Goal: Find specific page/section: Find specific page/section

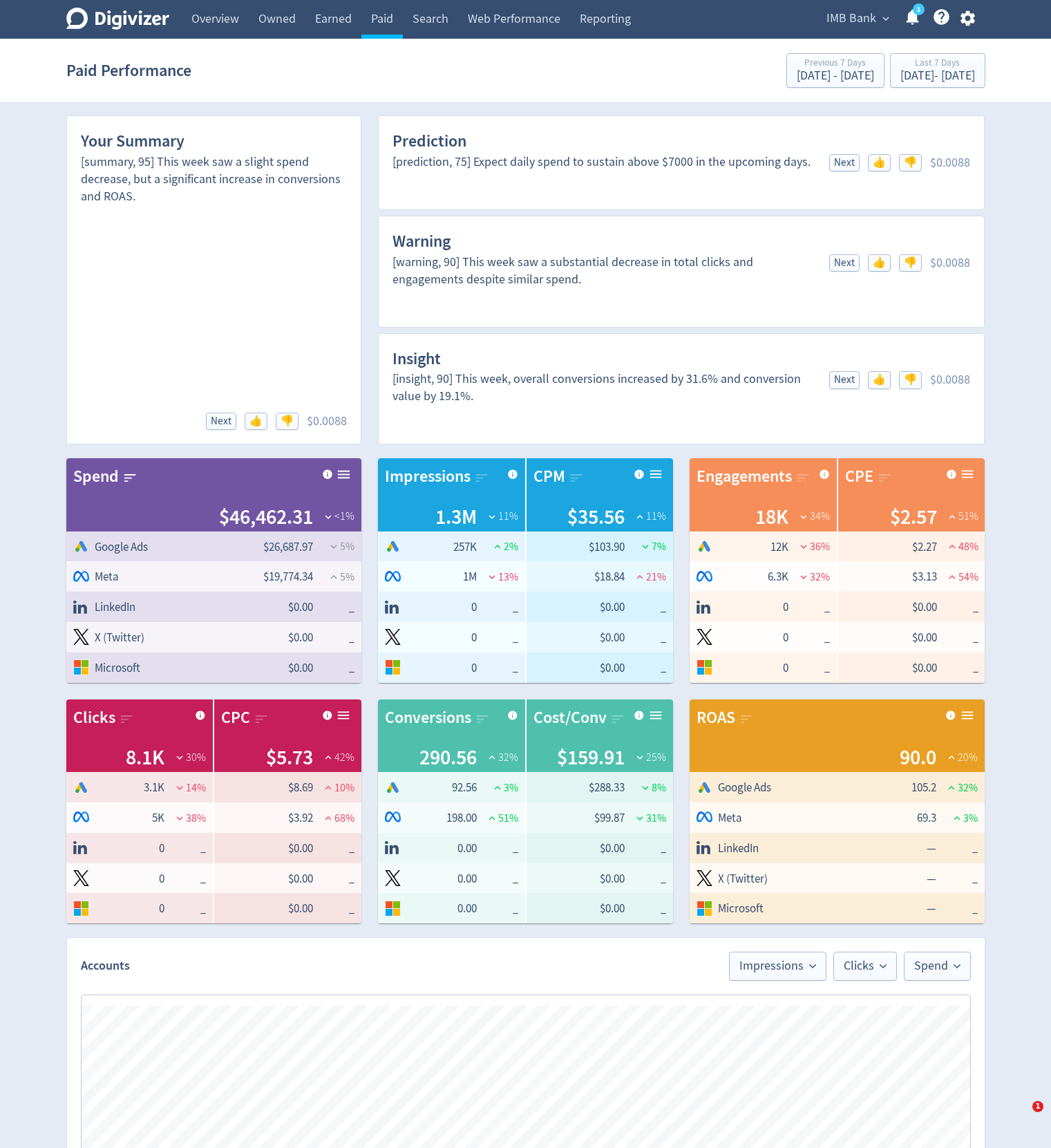
click at [522, 18] on link "Web Performance" at bounding box center [514, 19] width 112 height 38
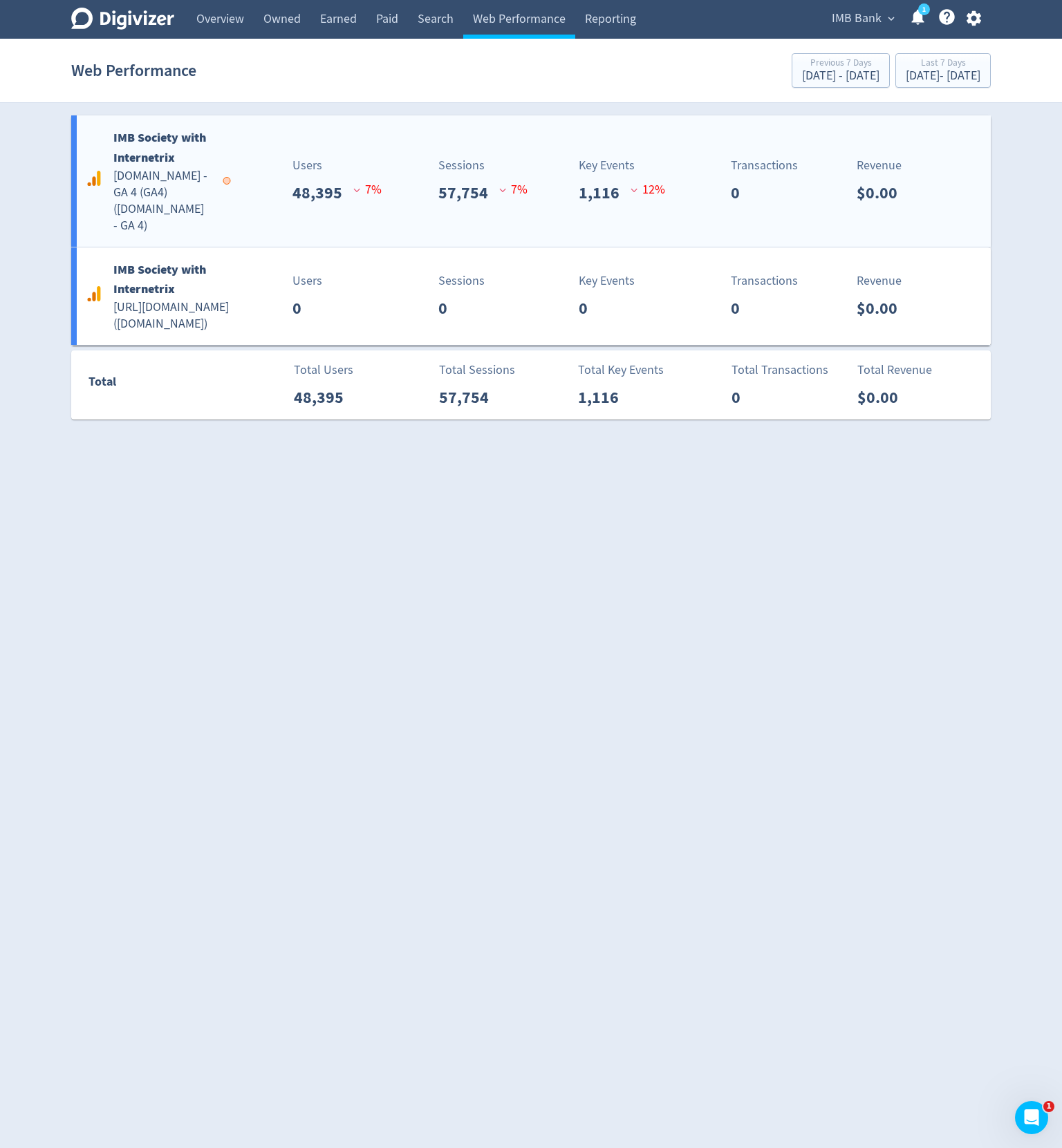
click at [544, 140] on div "IMB Society with Internetrix [DOMAIN_NAME] - GA 4 (GA4) ( [DOMAIN_NAME] - GA 4 …" at bounding box center [531, 180] width 919 height 131
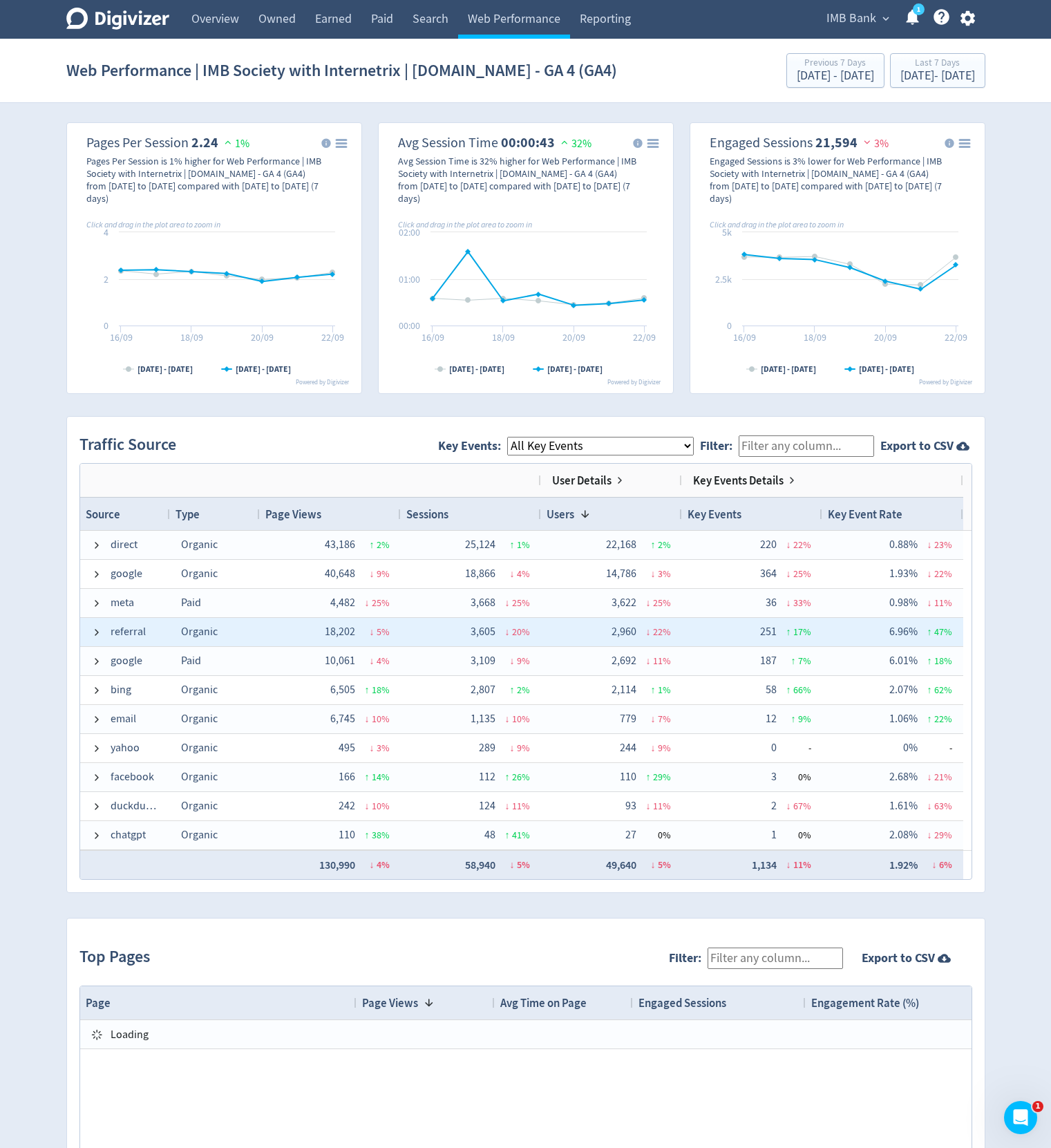
scroll to position [663, 0]
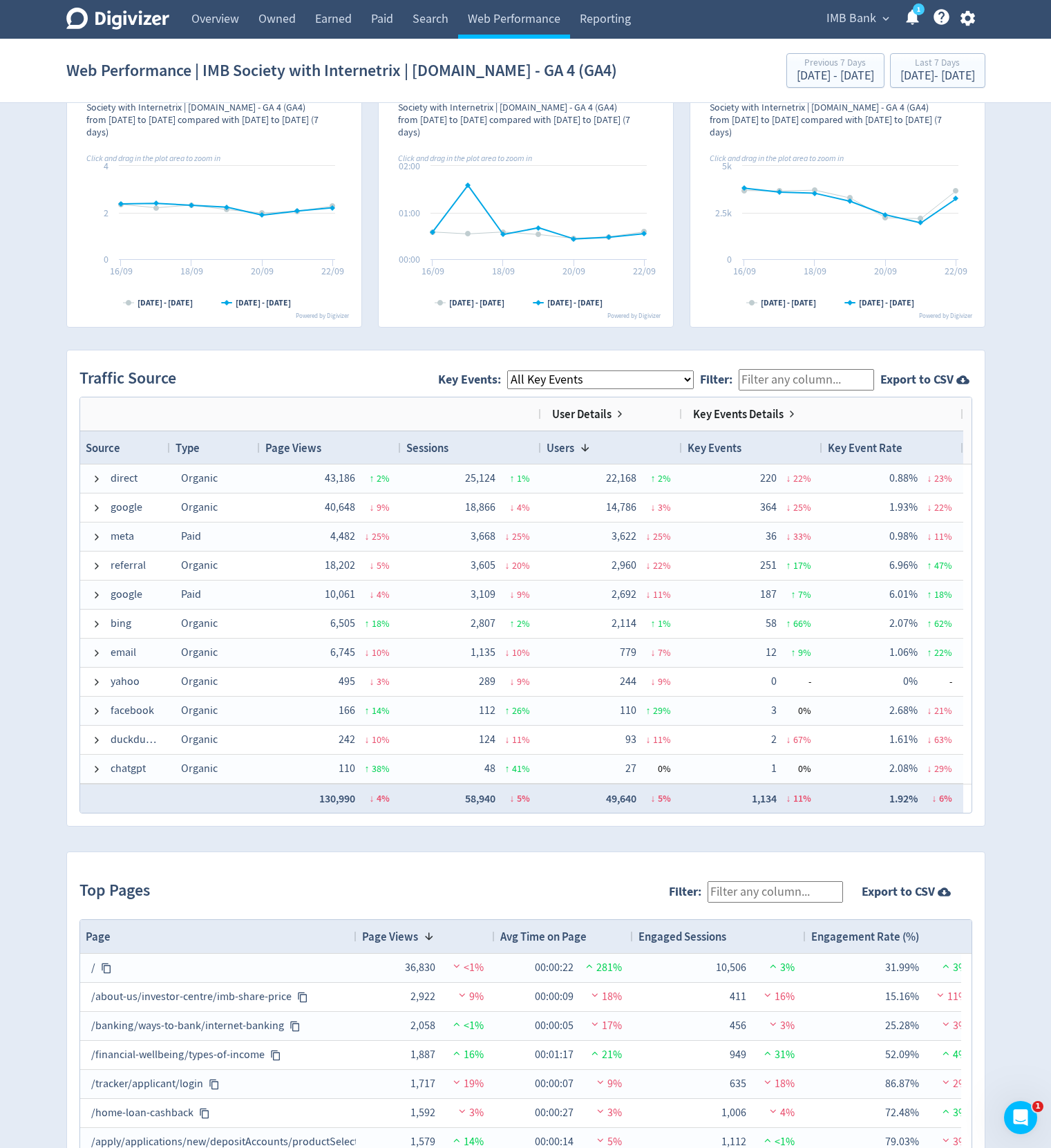
drag, startPoint x: 623, startPoint y: 385, endPoint x: 341, endPoint y: 382, distance: 282.0
click at [341, 382] on div "Traffic Source Key Events: All Key Events eCommerce landlord_insurance_cta digi…" at bounding box center [526, 380] width 893 height 34
click at [790, 415] on span at bounding box center [792, 414] width 11 height 11
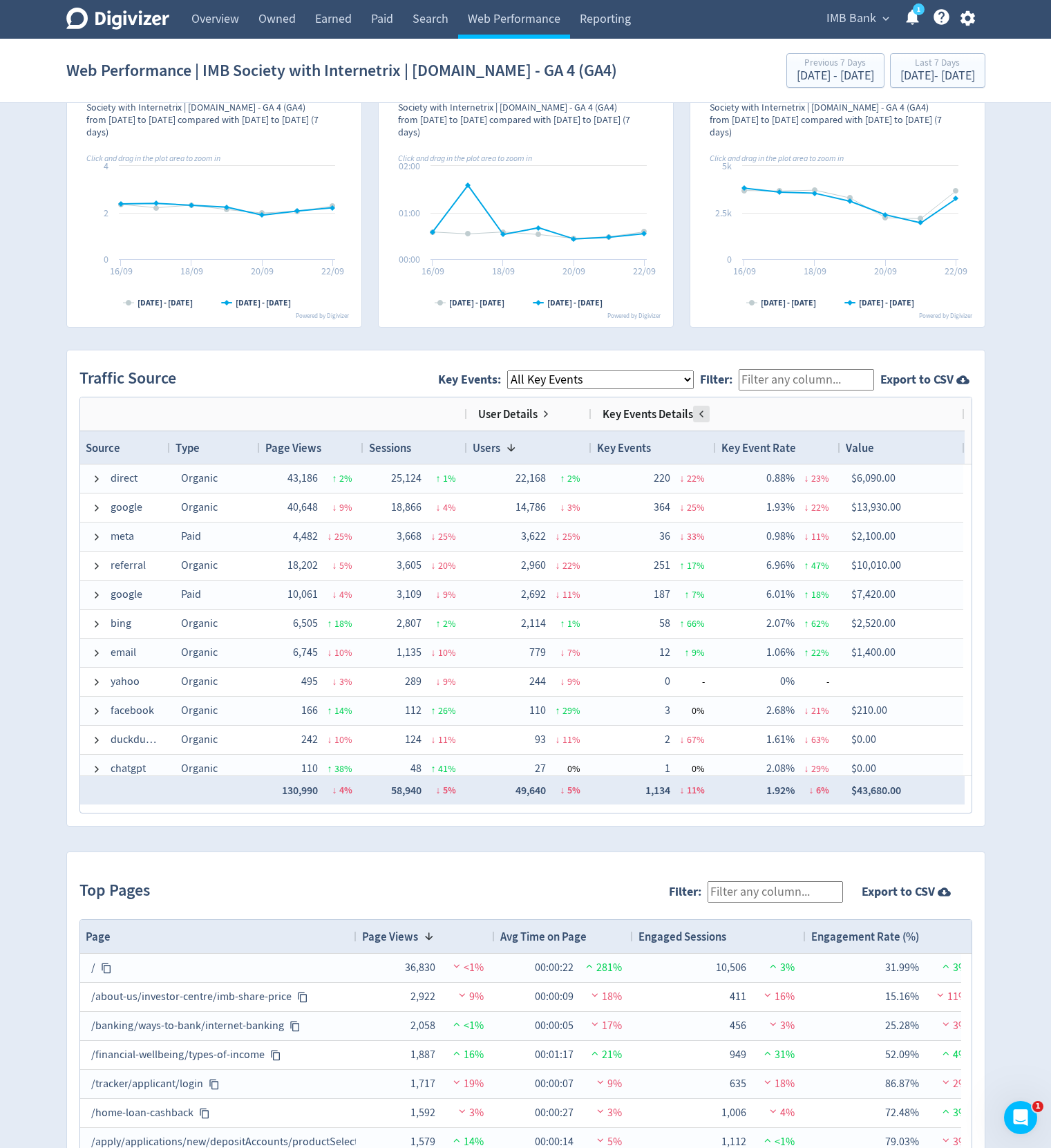
click at [699, 414] on span at bounding box center [702, 414] width 11 height 11
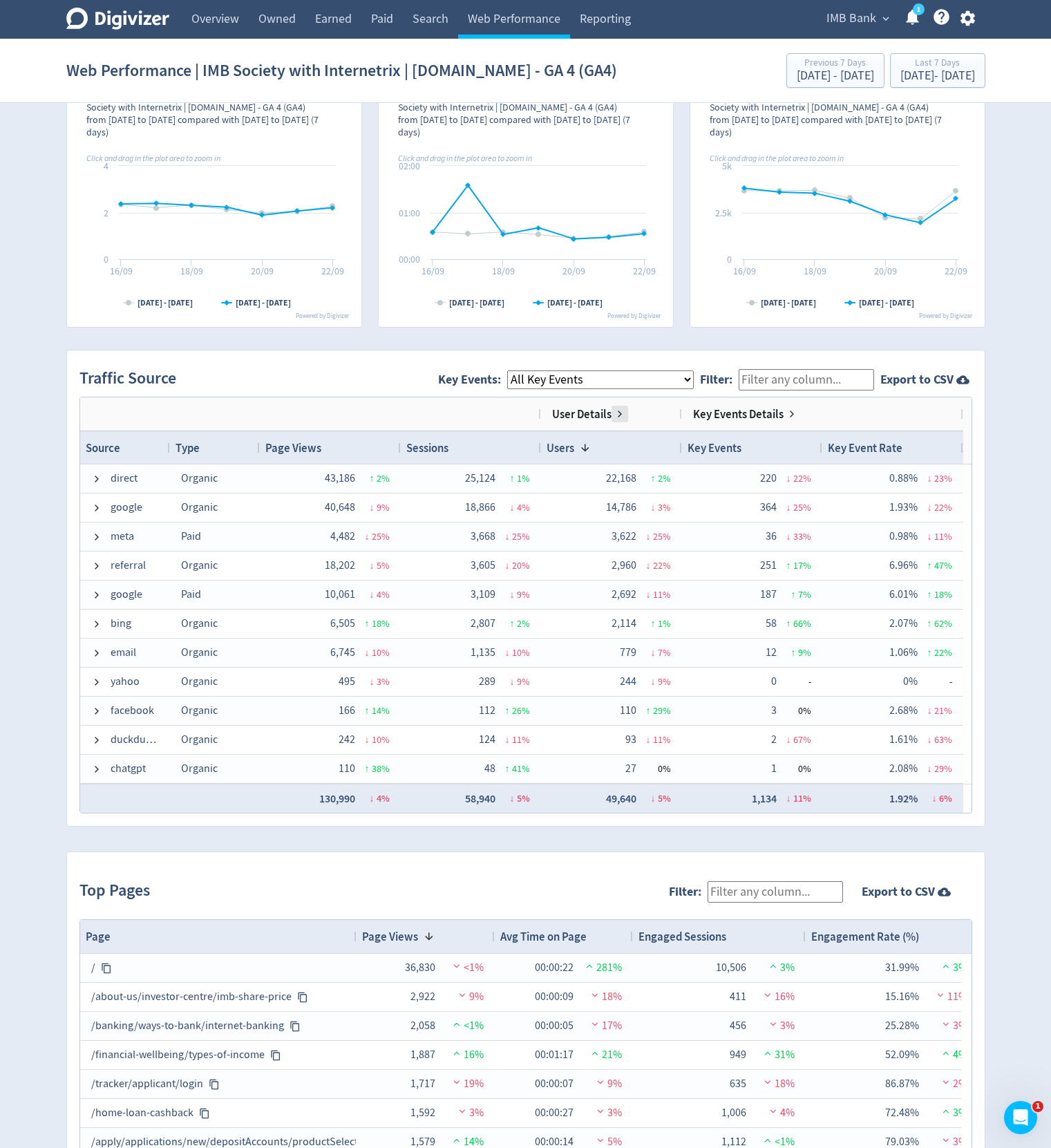
click at [620, 412] on span at bounding box center [620, 414] width 11 height 11
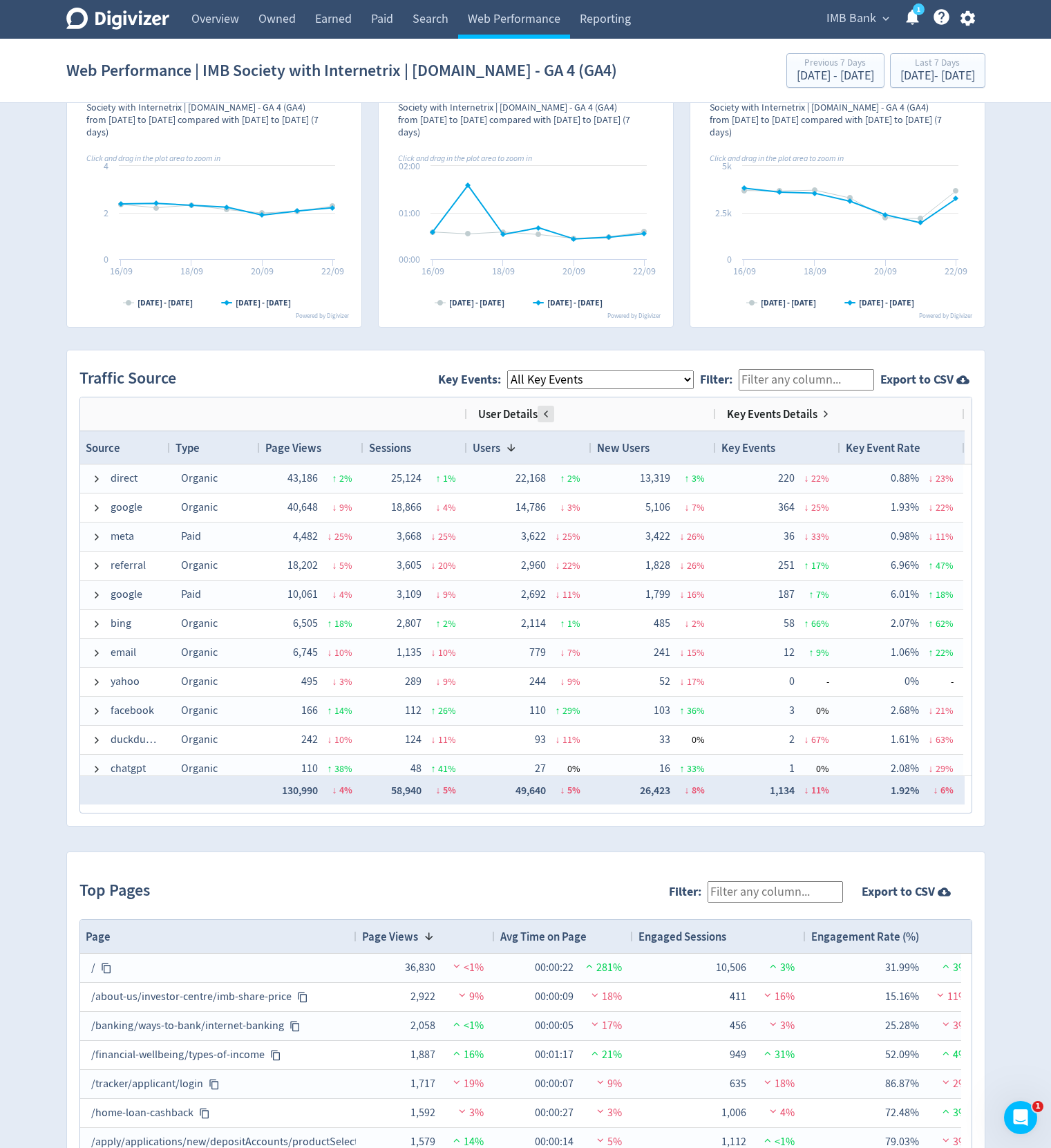
click at [541, 416] on span at bounding box center [546, 414] width 11 height 11
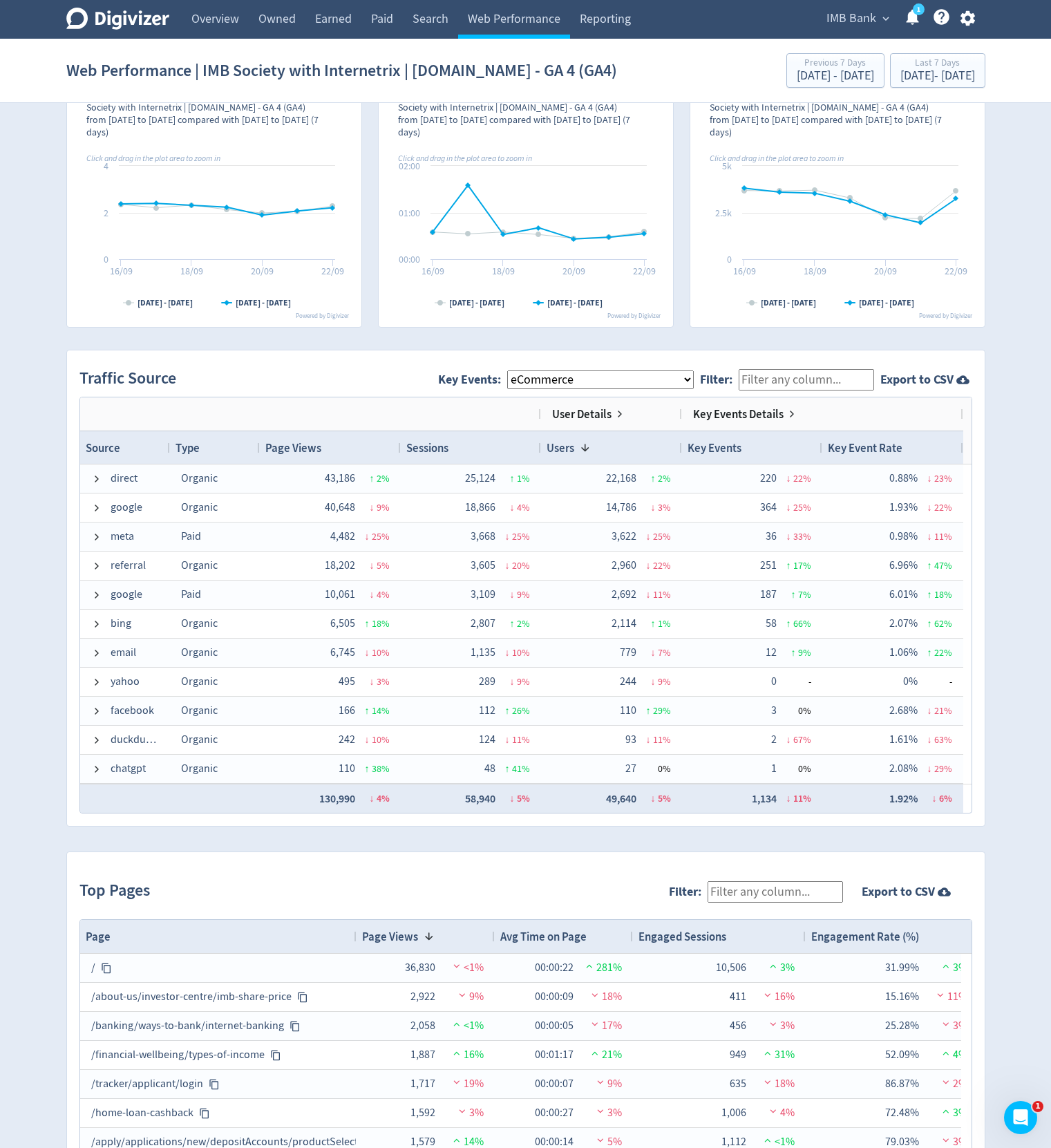
click at [510, 371] on select "All Key Events eCommerce landlord_insurance_cta digital_mortgage_submitted pl_a…" at bounding box center [600, 380] width 187 height 18
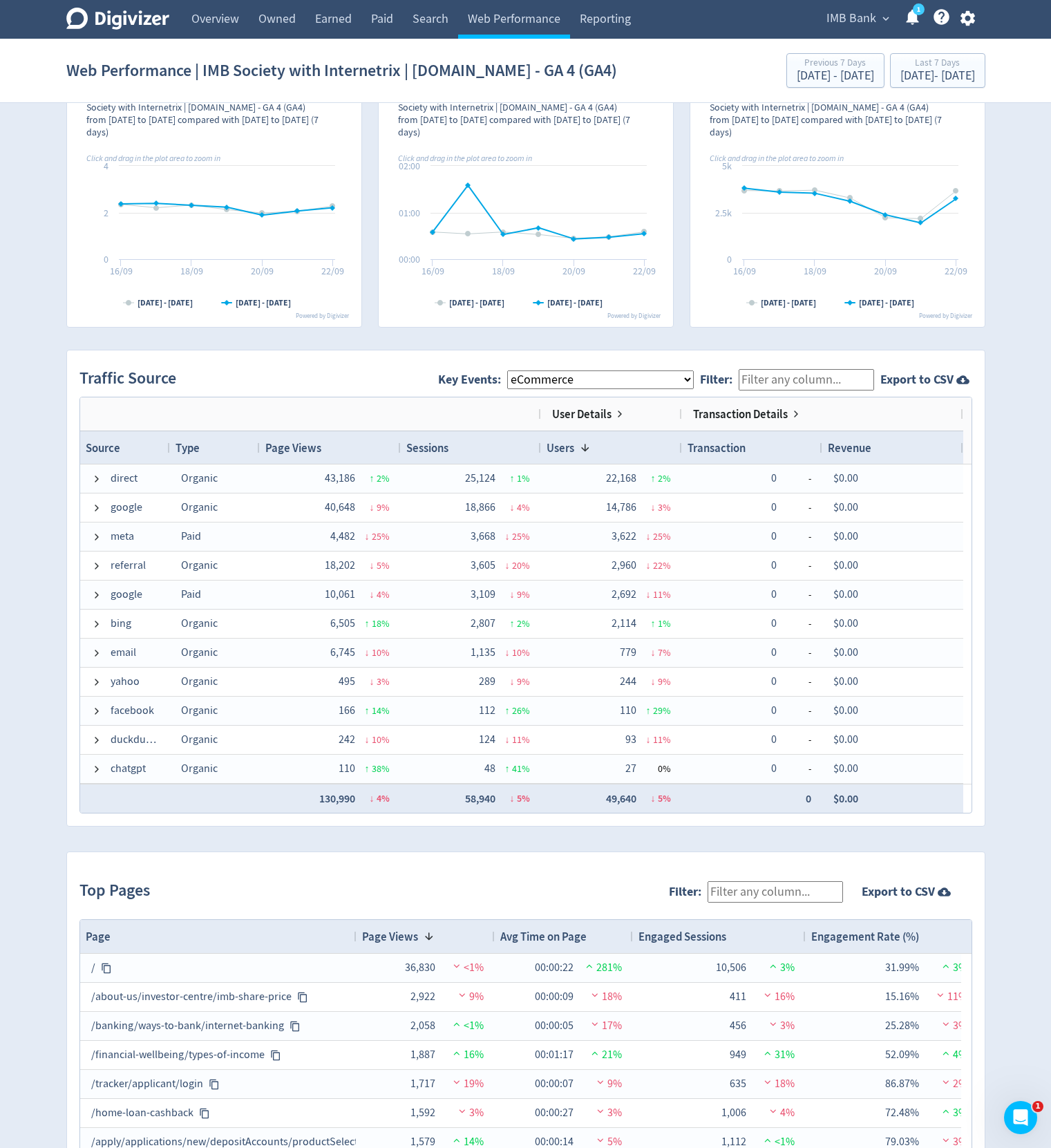
click at [793, 416] on span at bounding box center [796, 414] width 11 height 11
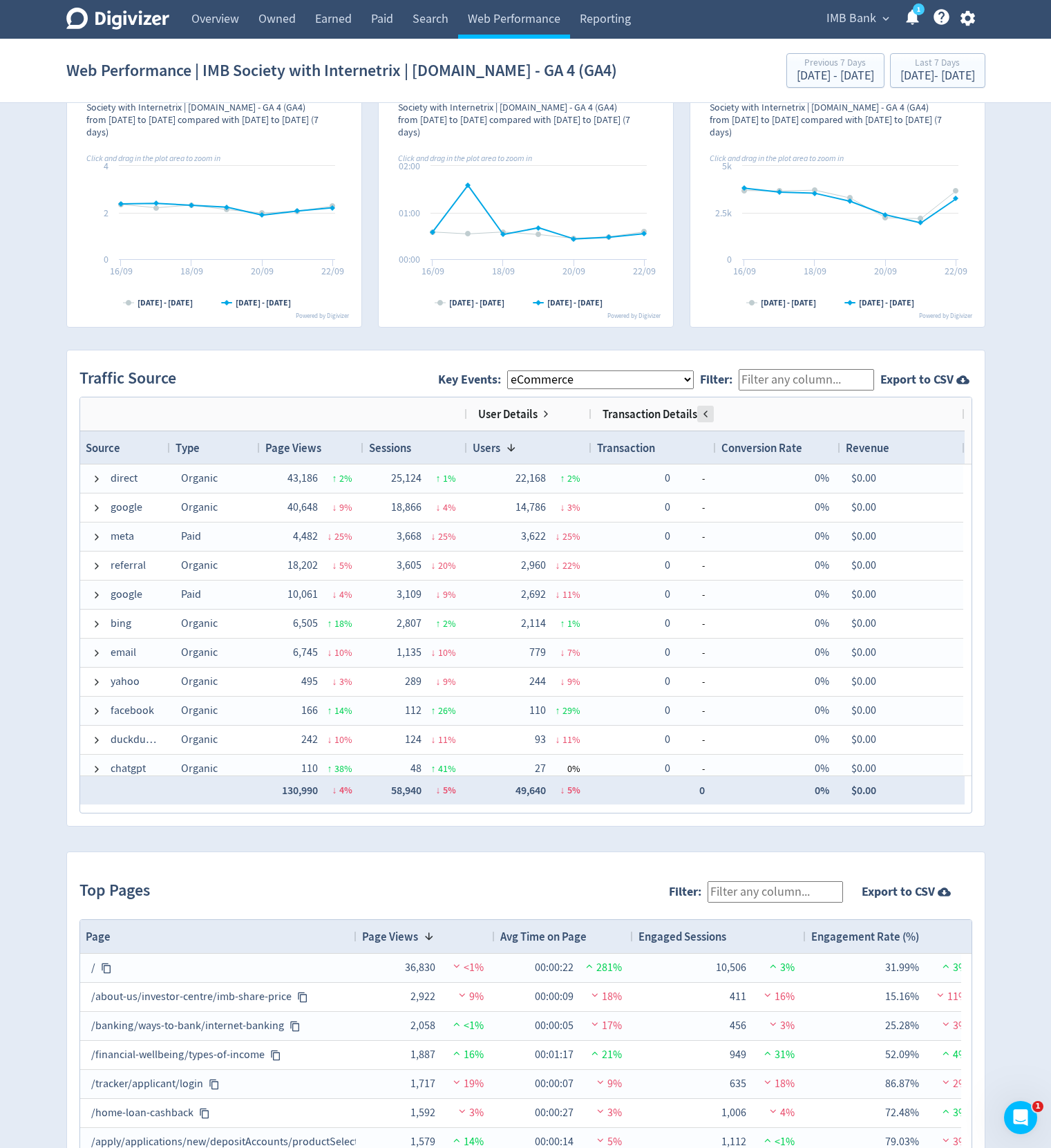
click at [703, 415] on span at bounding box center [706, 414] width 11 height 11
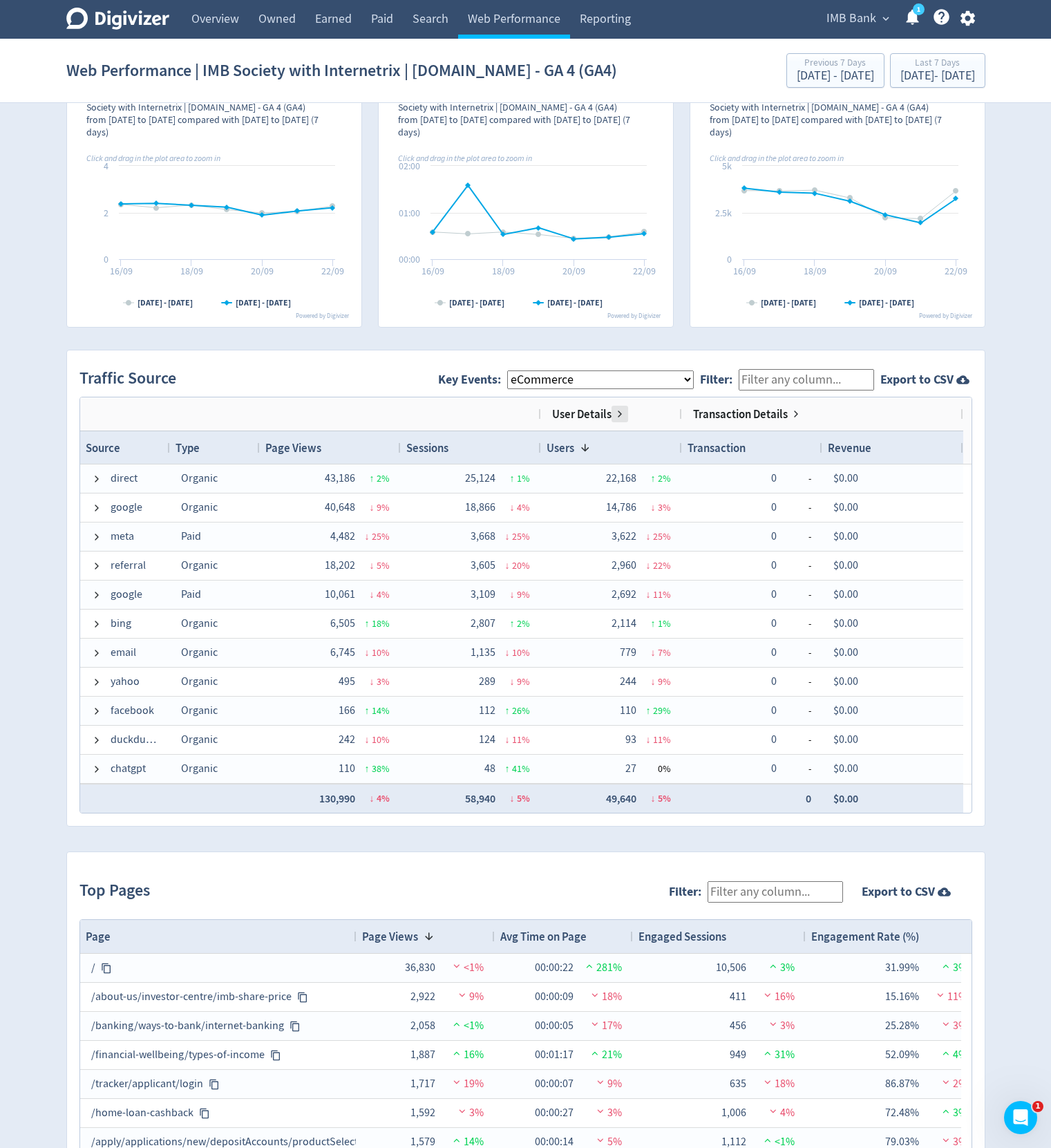
click at [620, 416] on span at bounding box center [620, 414] width 11 height 11
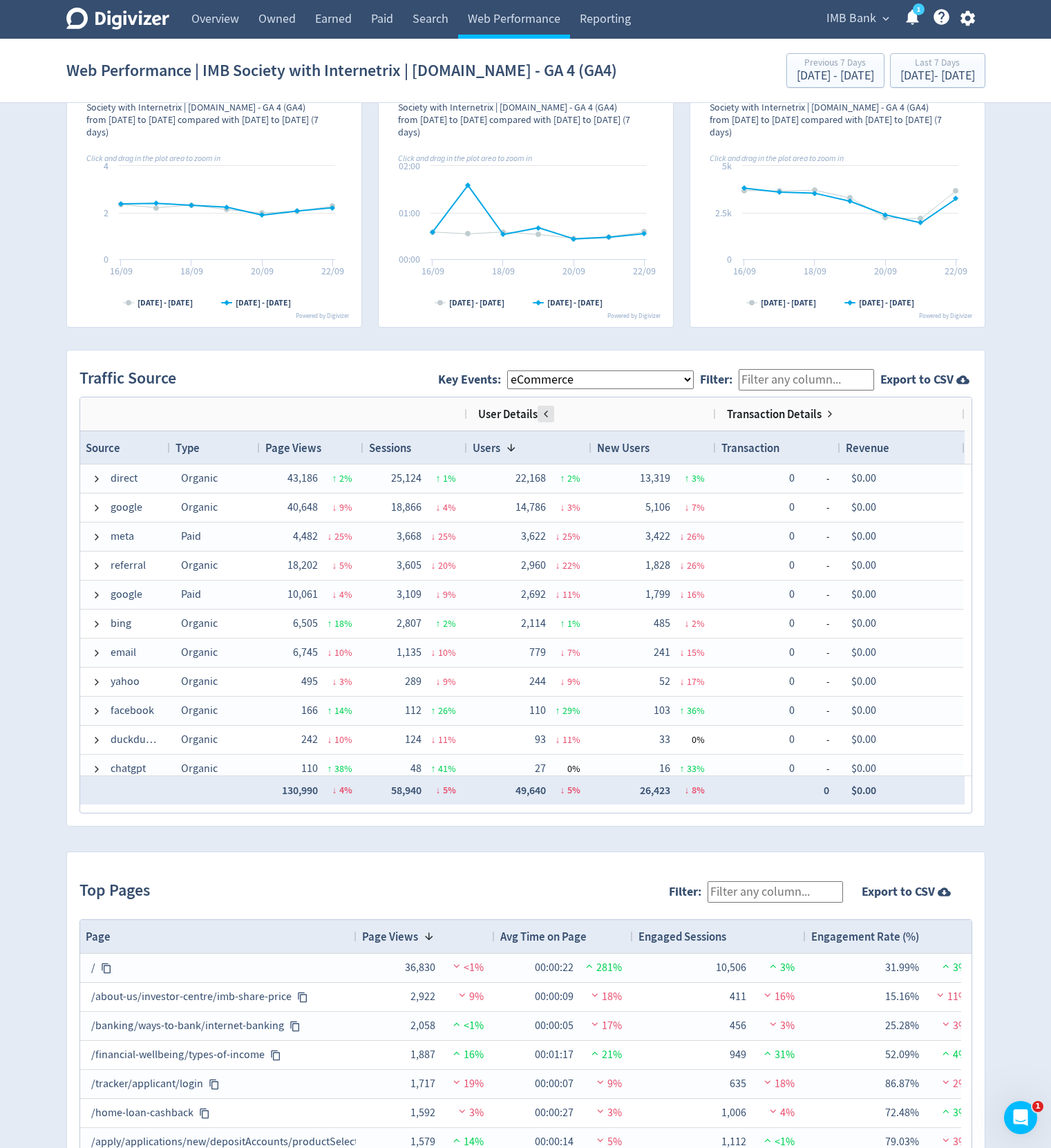
click at [547, 412] on span at bounding box center [546, 414] width 11 height 11
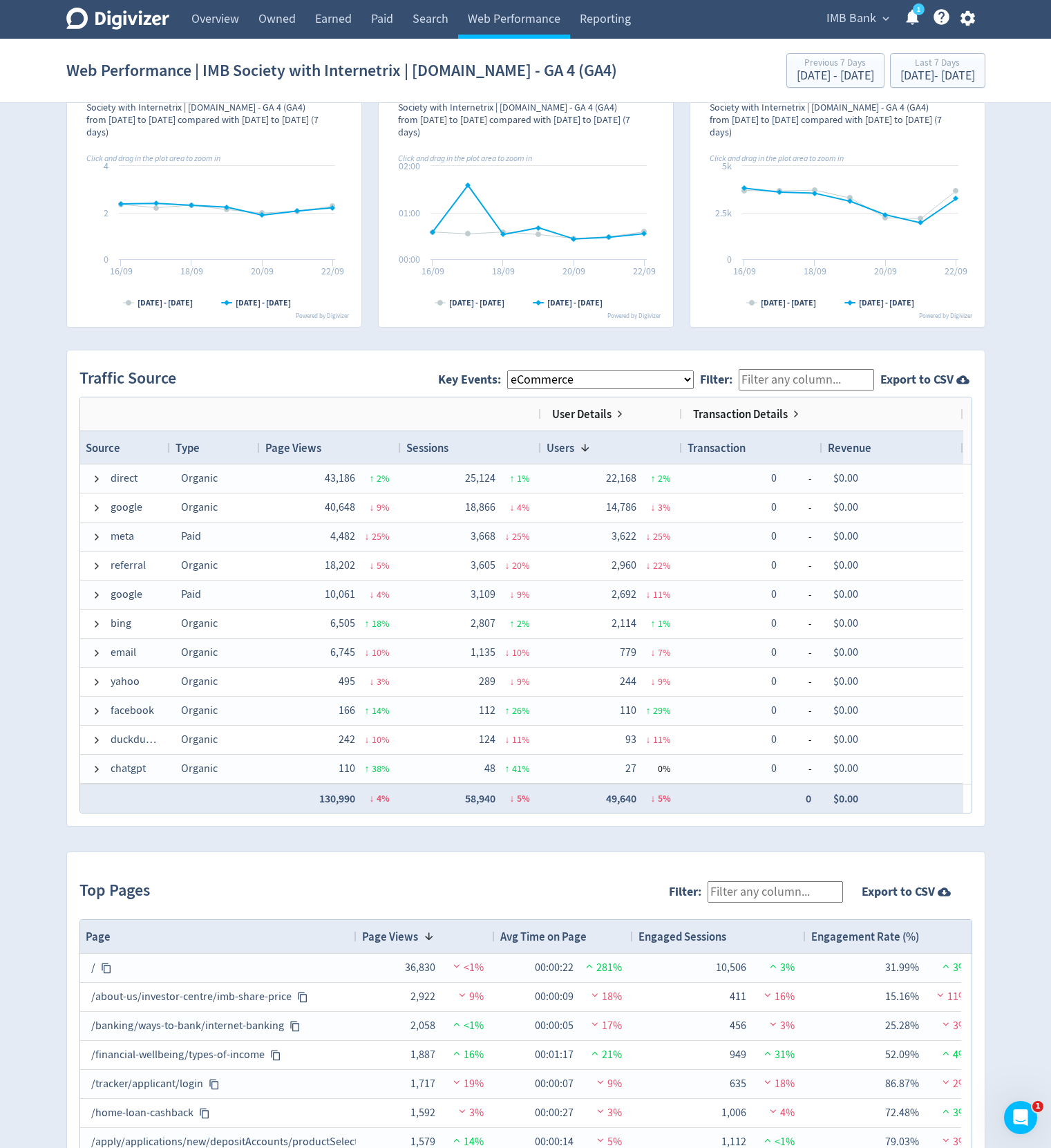
select select "landlord_insurance_cta"
click at [510, 371] on select "All Key Events eCommerce landlord_insurance_cta digital_mortgage_submitted pl_a…" at bounding box center [600, 380] width 187 height 18
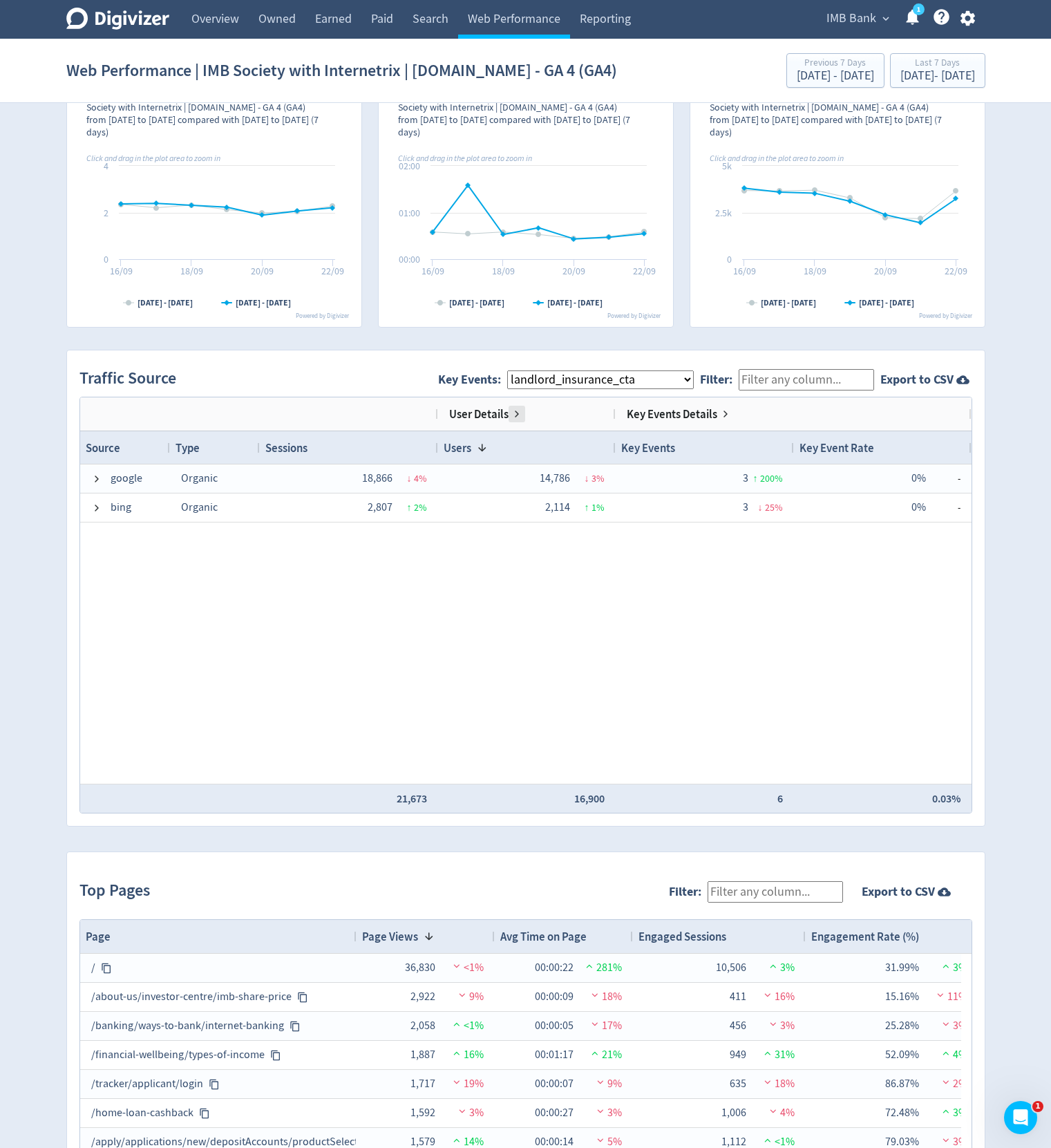
click at [514, 415] on span at bounding box center [517, 414] width 11 height 11
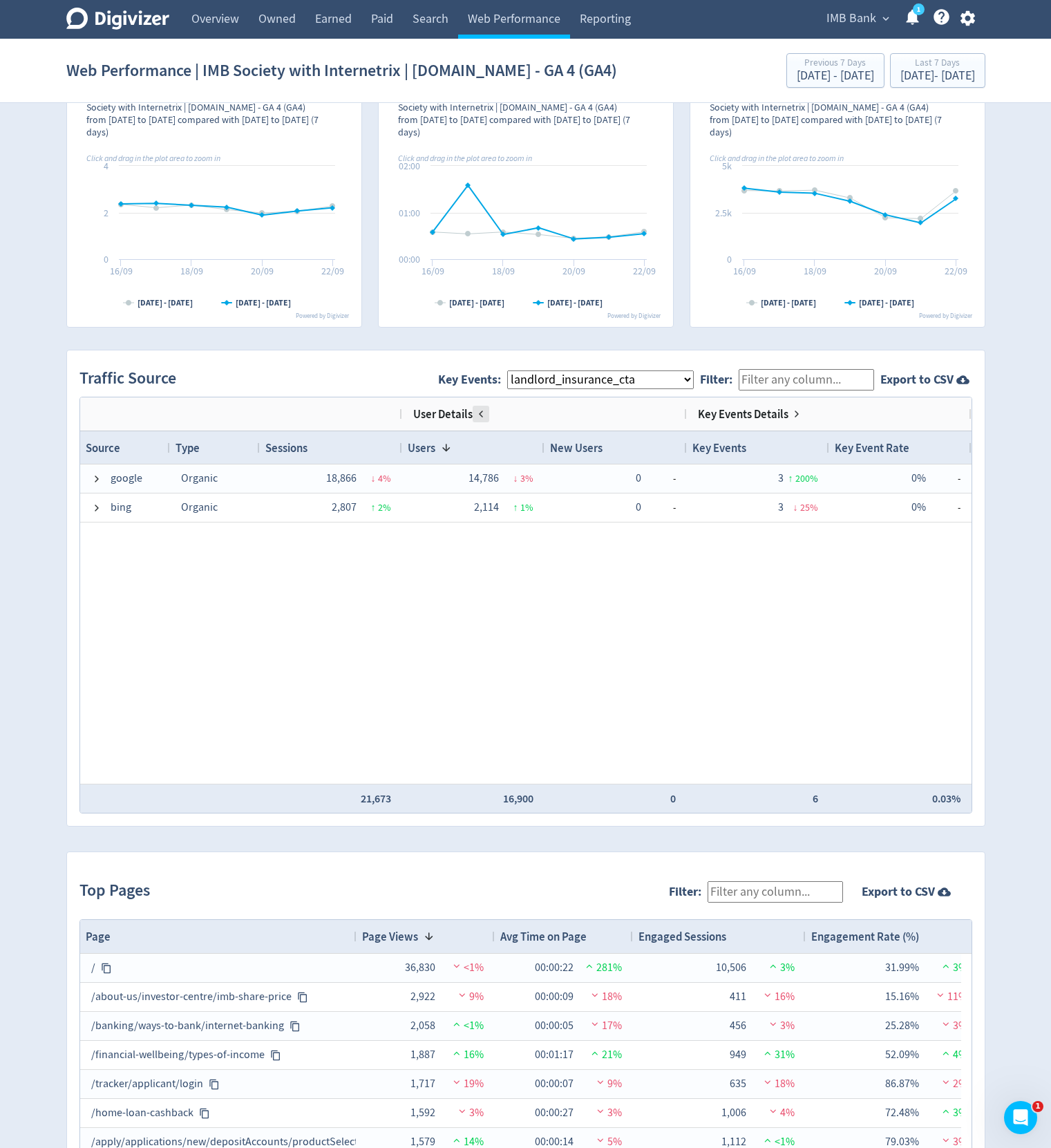
click at [478, 414] on span at bounding box center [481, 414] width 11 height 11
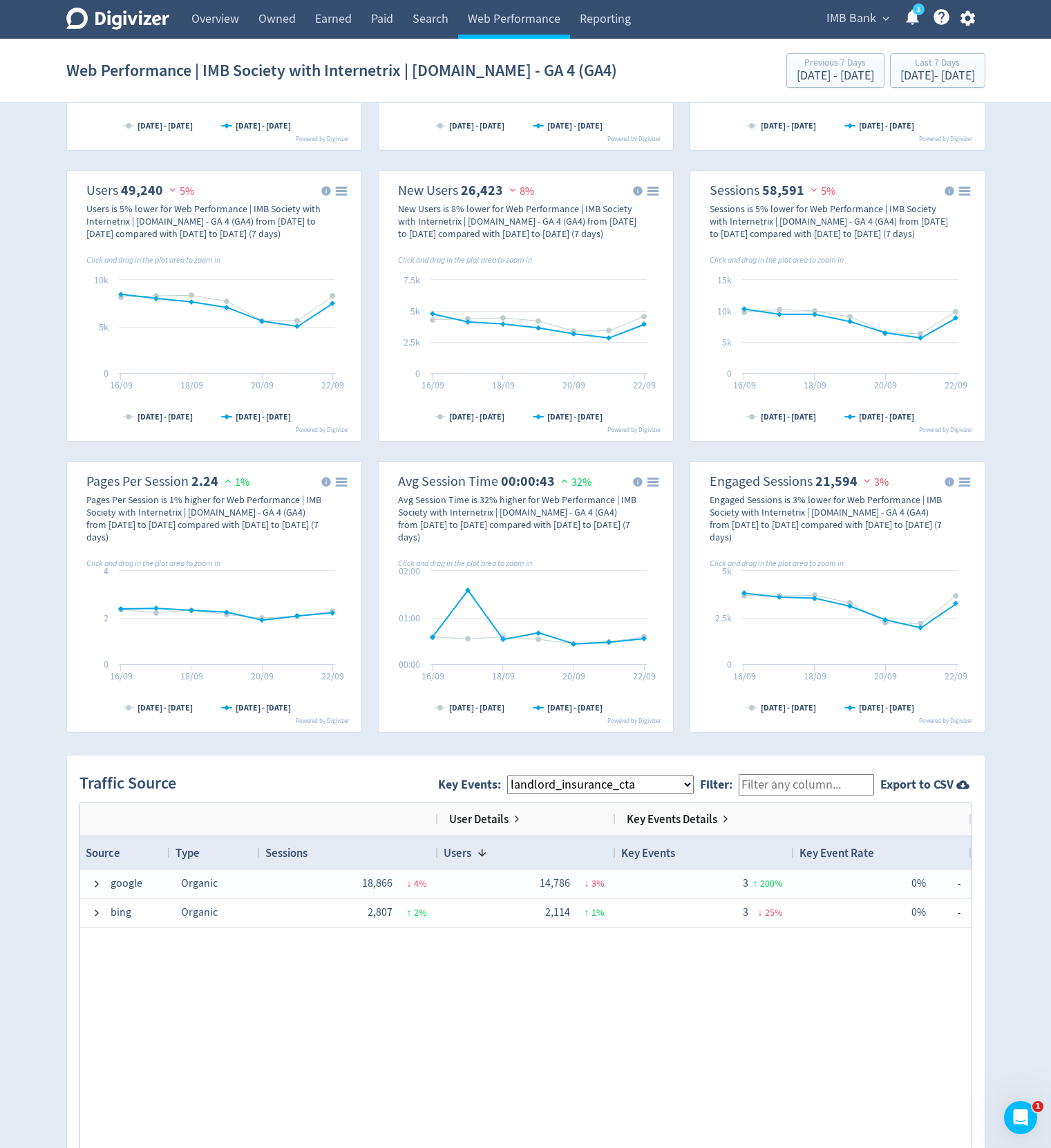
scroll to position [0, 0]
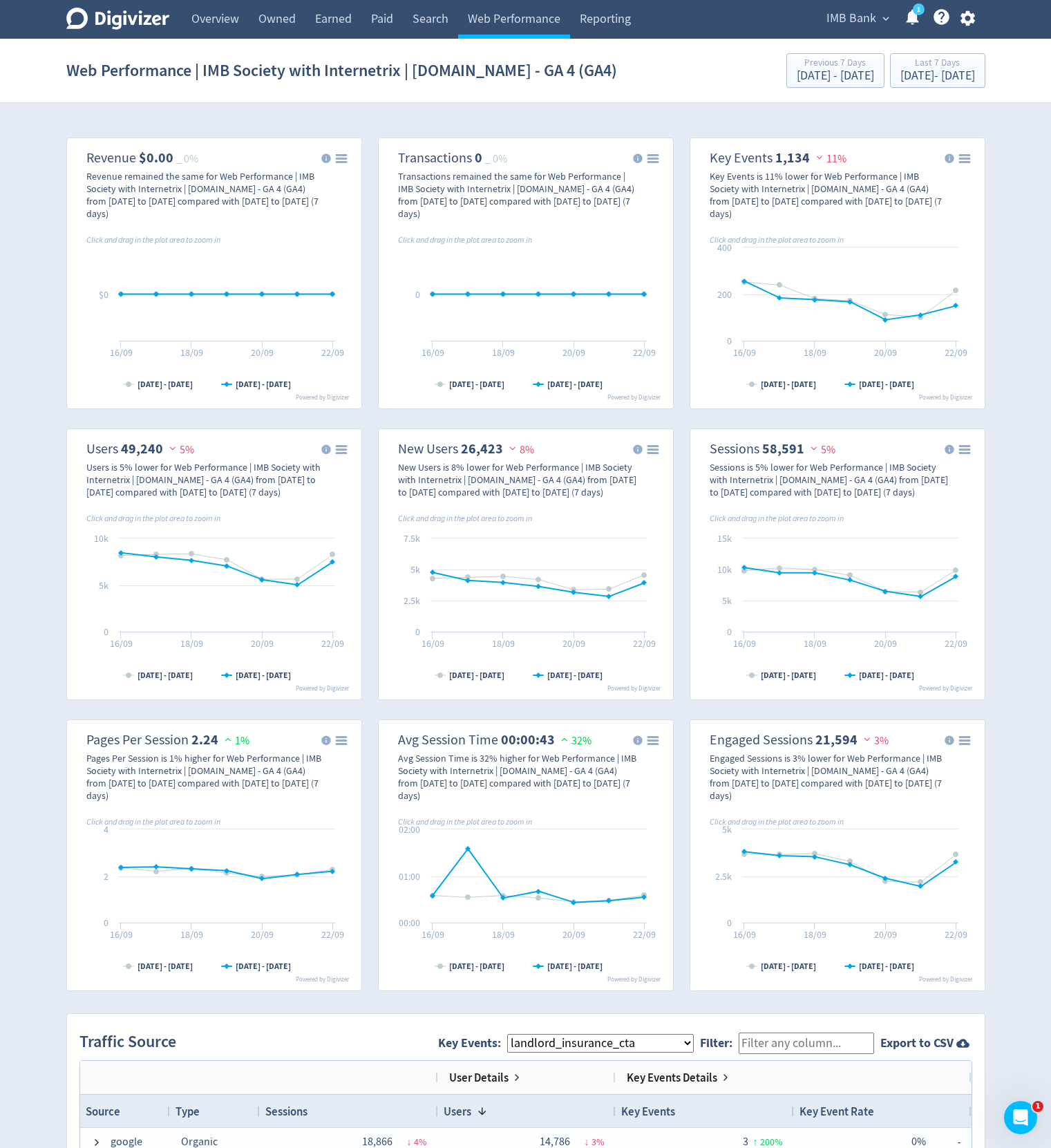
click at [851, 34] on div "IMB Bank expand_more 1 Help Center - Searchable support on using Digivizer" at bounding box center [898, 19] width 174 height 38
click at [853, 20] on span "IMB Bank" at bounding box center [851, 18] width 50 height 22
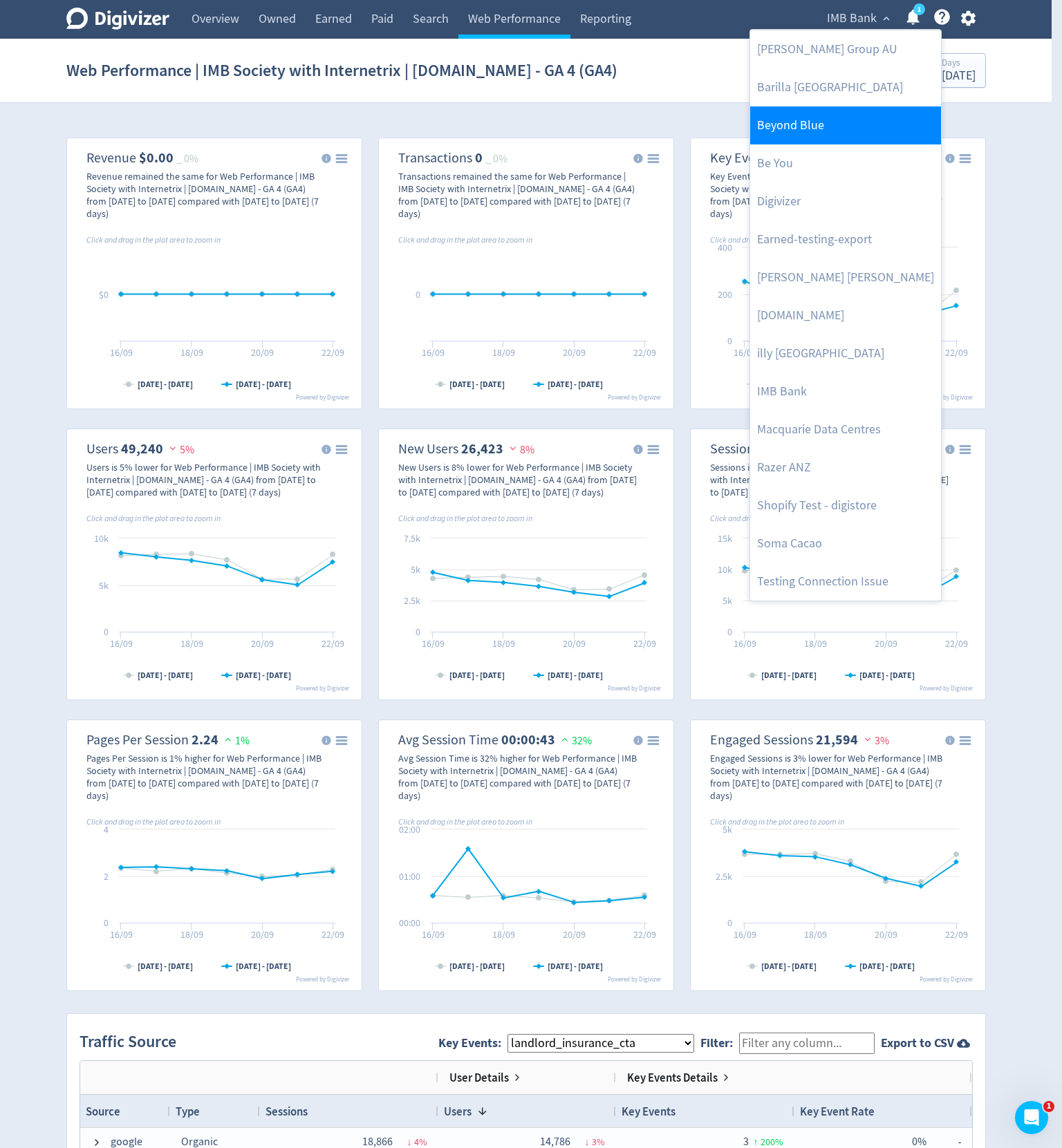
click at [819, 114] on link "Beyond Blue" at bounding box center [845, 126] width 190 height 38
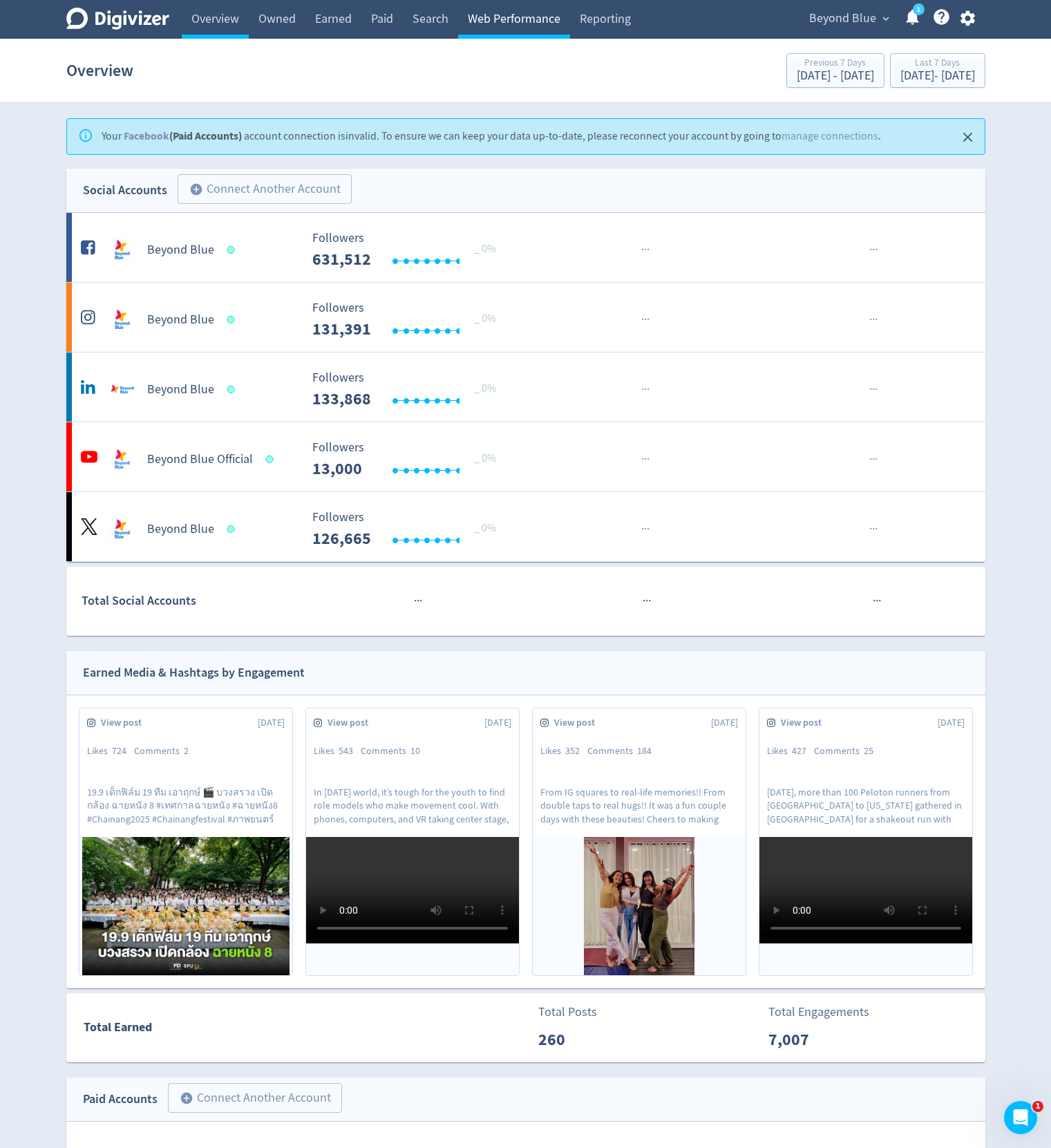
click at [510, 18] on link "Web Performance" at bounding box center [514, 19] width 112 height 38
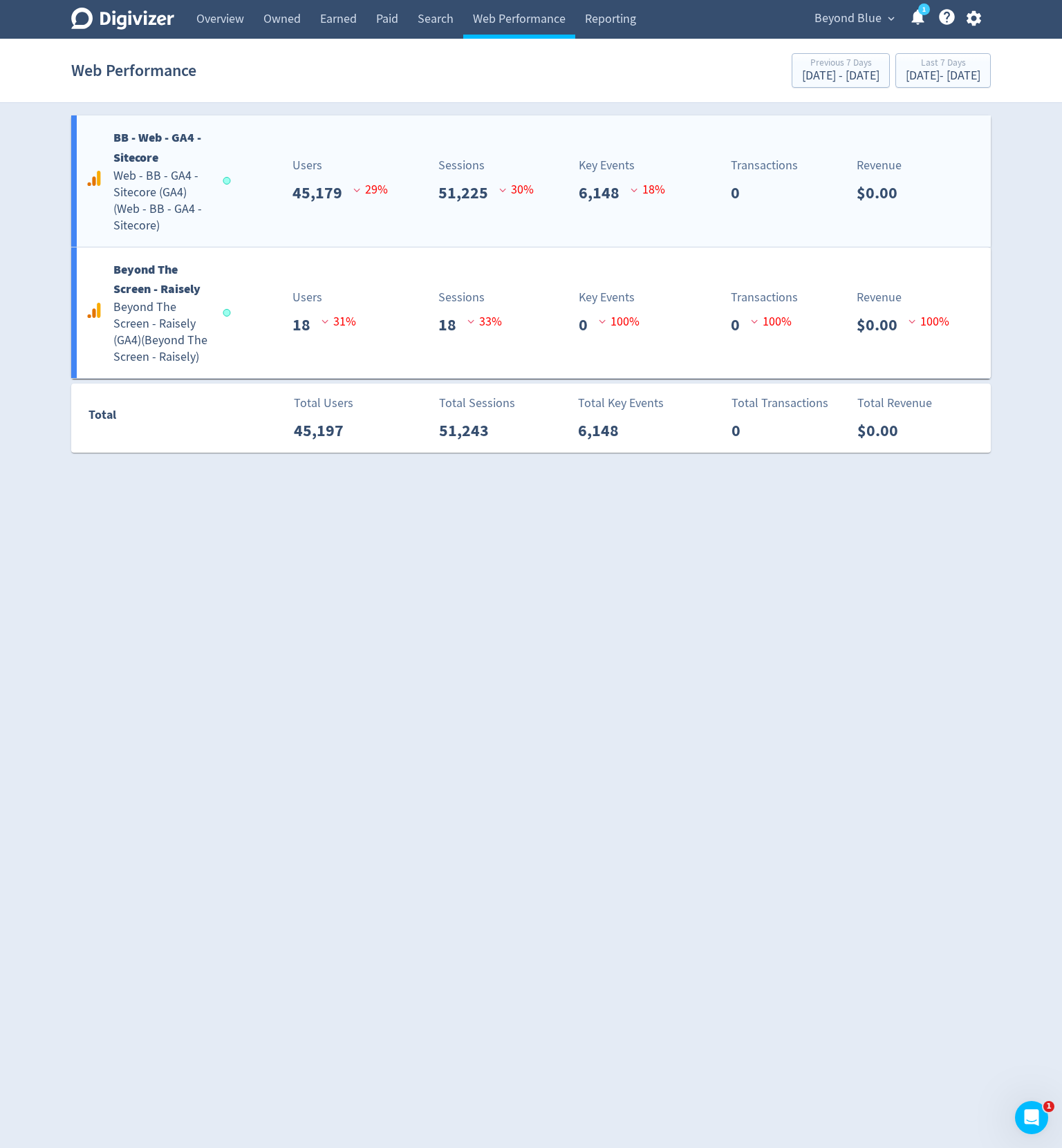
click at [422, 207] on div "BB - Web - GA4 - Sitecore Web - BB - GA4 - Sitecore (GA4) ( Web - BB - GA4 - Si…" at bounding box center [531, 180] width 919 height 131
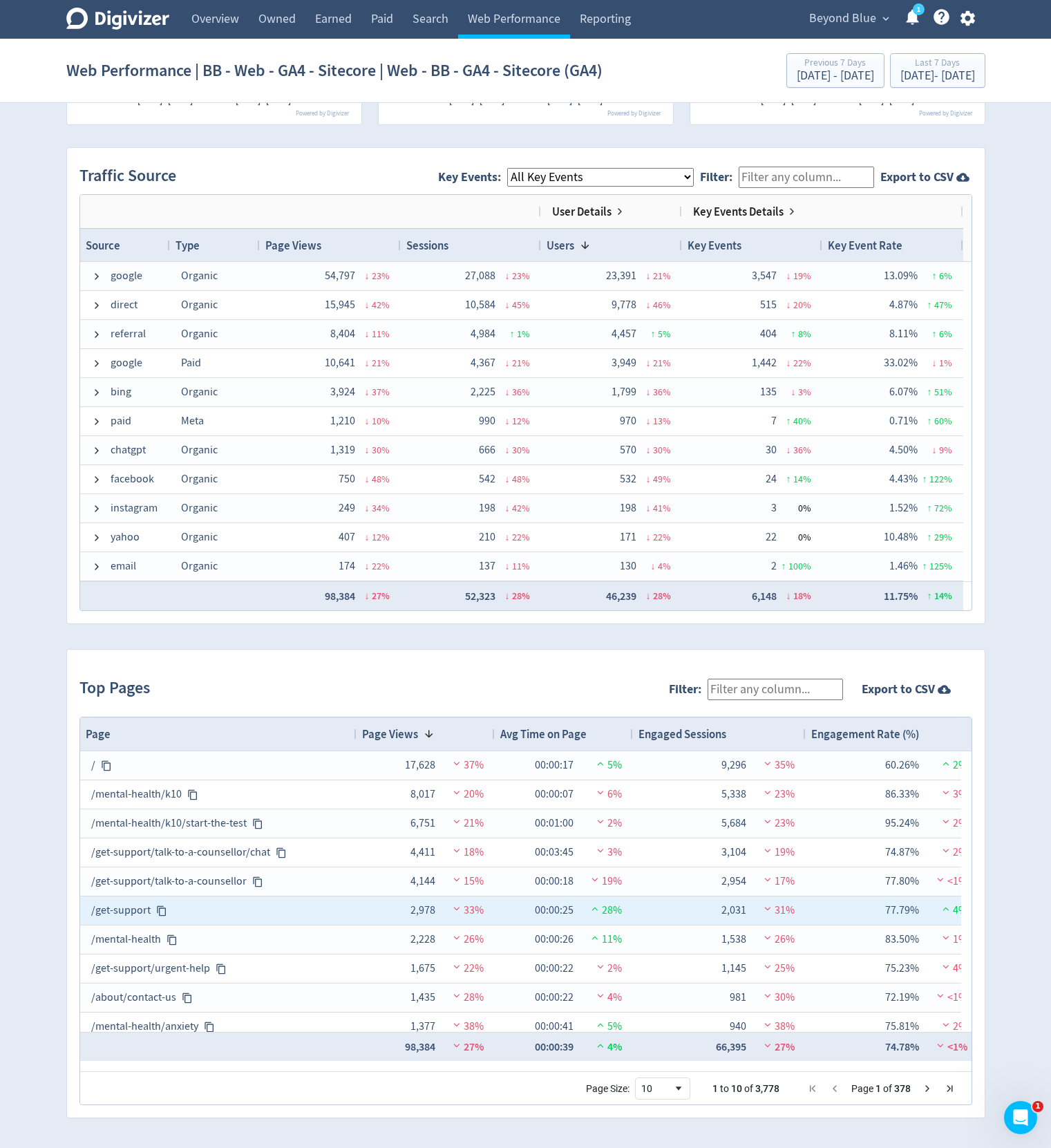
scroll to position [0, 18]
